Goal: Task Accomplishment & Management: Use online tool/utility

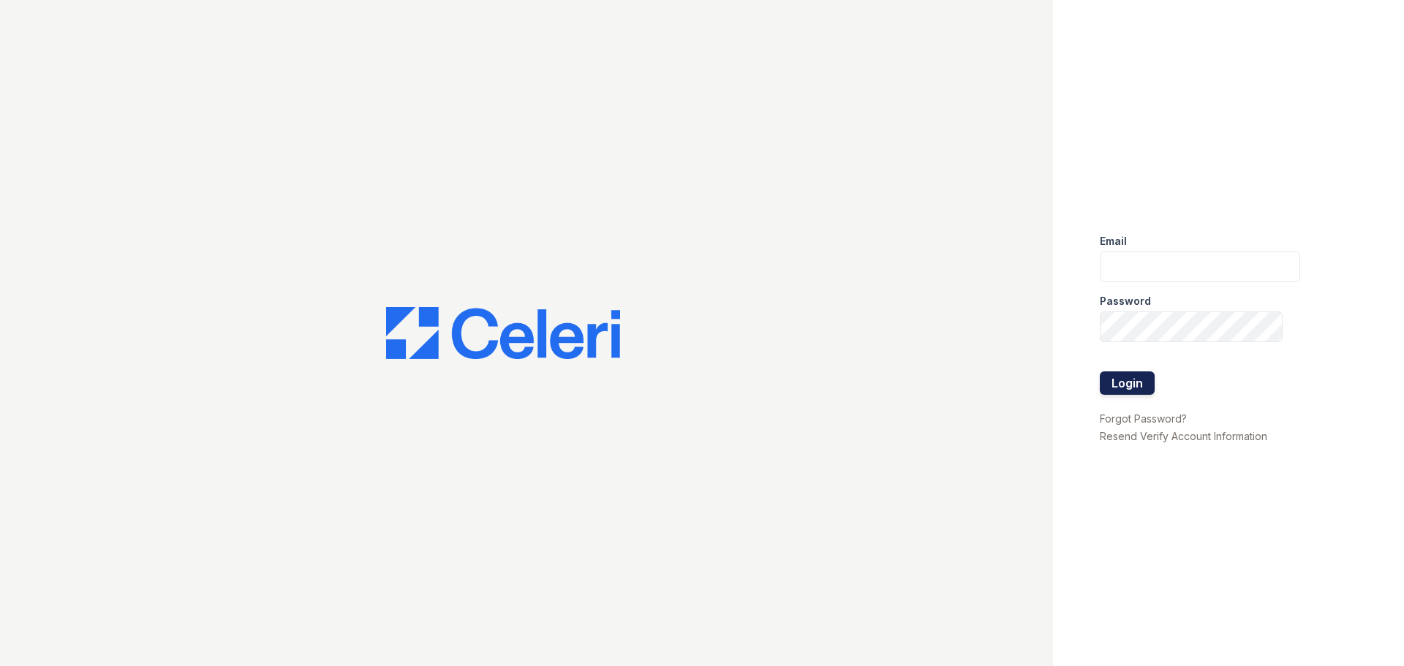
type input "[EMAIL_ADDRESS][DOMAIN_NAME]"
click at [1137, 379] on button "Login" at bounding box center [1127, 383] width 55 height 23
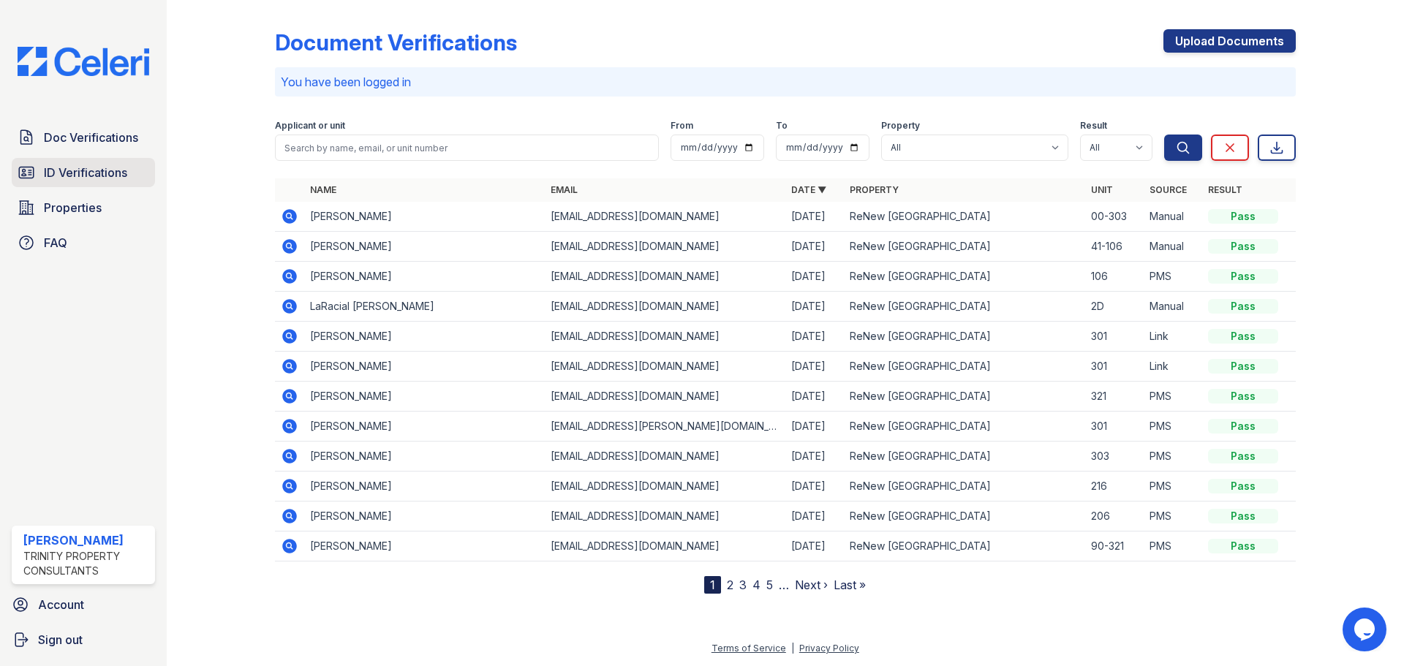
click at [104, 165] on span "ID Verifications" at bounding box center [85, 173] width 83 height 18
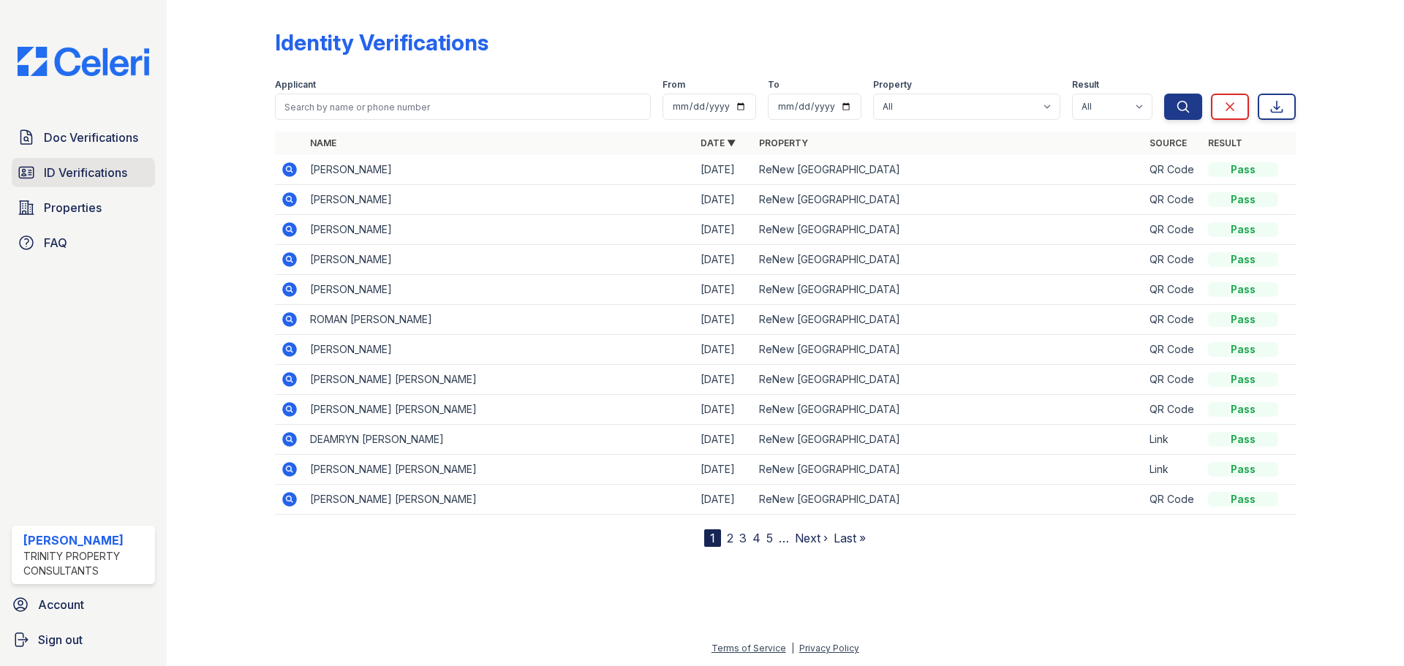
click at [46, 180] on span "ID Verifications" at bounding box center [85, 173] width 83 height 18
